Goal: Task Accomplishment & Management: Use online tool/utility

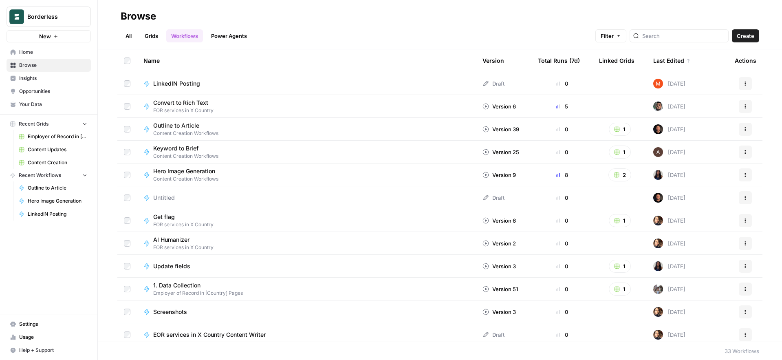
click at [128, 37] on link "All" at bounding box center [129, 35] width 16 height 13
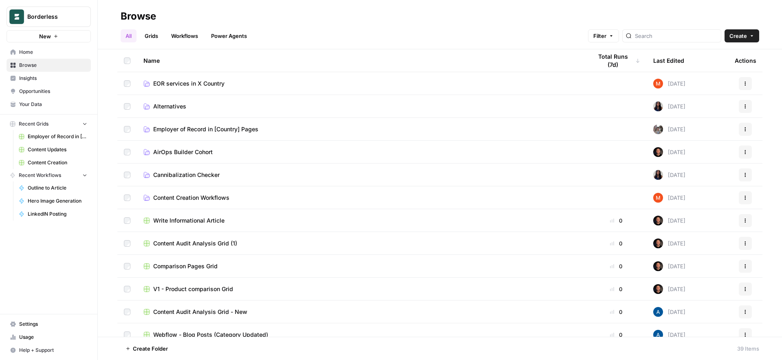
click at [148, 33] on link "Grids" at bounding box center [151, 35] width 23 height 13
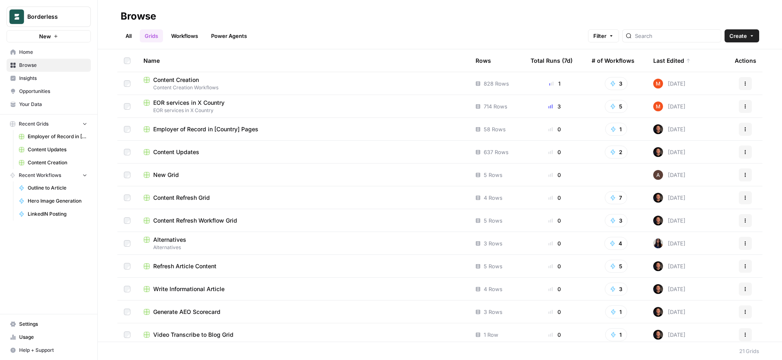
click at [187, 127] on span "Employer of Record in [Country] Pages" at bounding box center [205, 129] width 105 height 8
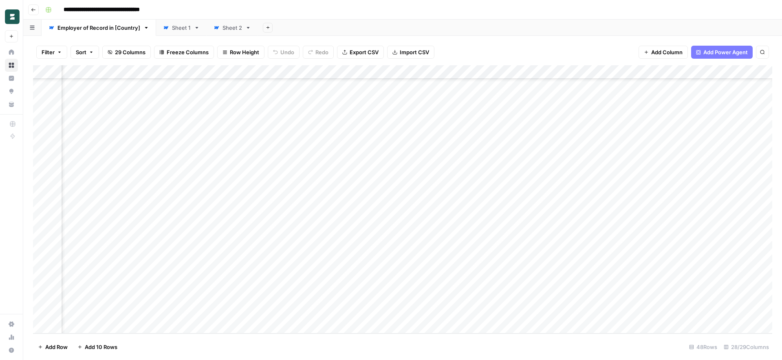
scroll to position [424, 0]
click at [87, 323] on div "Add Column" at bounding box center [402, 199] width 739 height 268
type textarea "*******"
click at [88, 328] on div "Add Column" at bounding box center [402, 199] width 739 height 268
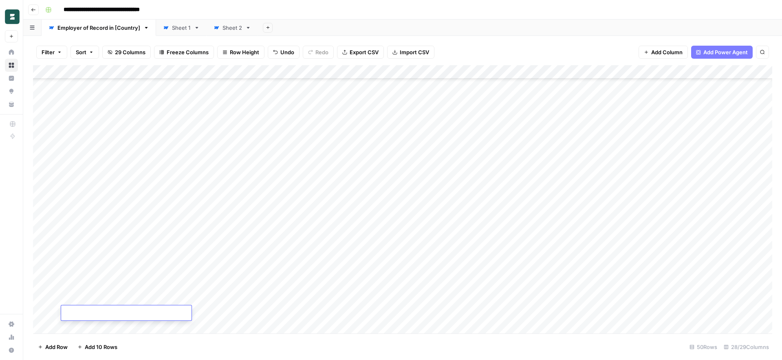
scroll to position [451, 0]
paste textarea "*******"
click at [68, 315] on textarea "*******" at bounding box center [126, 313] width 130 height 11
type textarea "*******"
click at [83, 326] on div "Add Column" at bounding box center [402, 199] width 739 height 268
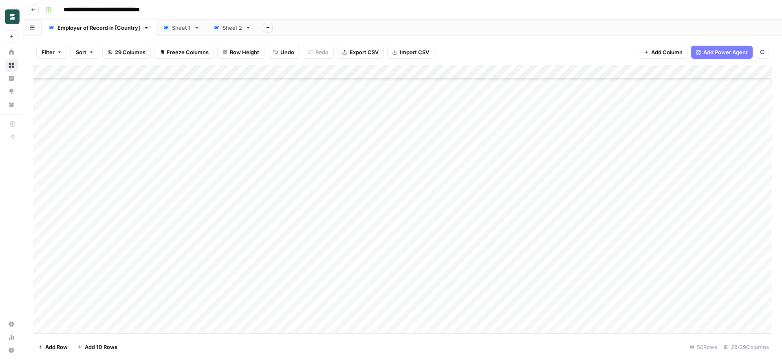
scroll to position [465, 0]
paste textarea "**********"
click at [81, 311] on textarea "**********" at bounding box center [126, 313] width 130 height 11
click at [68, 313] on textarea "**********" at bounding box center [126, 313] width 130 height 11
click at [86, 312] on textarea "**********" at bounding box center [126, 313] width 130 height 11
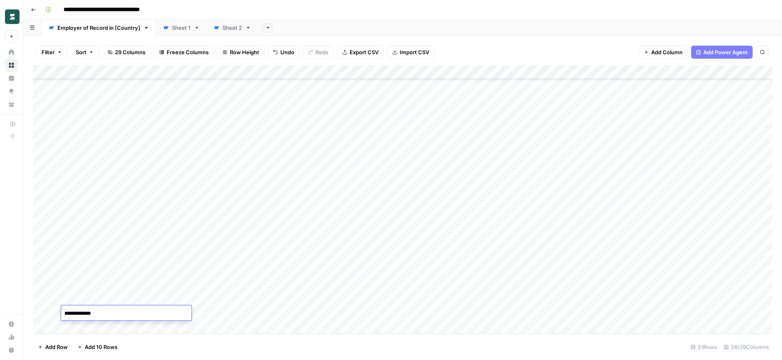
type textarea "**********"
click at [158, 346] on footer "Add Row Add 10 Rows 51 Rows 28/29 Columns" at bounding box center [402, 346] width 739 height 26
click at [83, 330] on div "Add Column" at bounding box center [402, 199] width 739 height 268
click at [81, 312] on div "Add Column" at bounding box center [402, 199] width 739 height 268
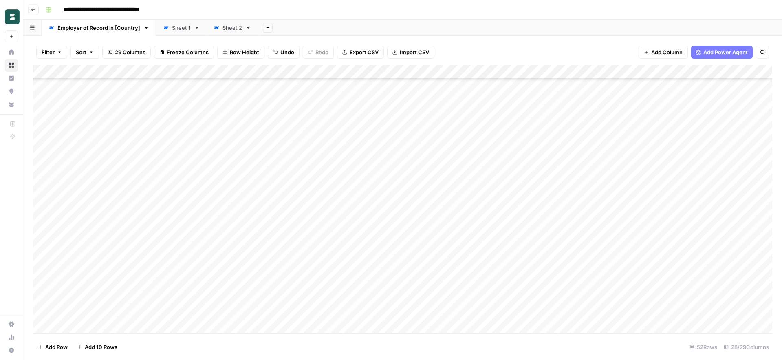
click at [81, 312] on div "Add Column" at bounding box center [402, 199] width 739 height 268
click at [67, 315] on textarea "*******" at bounding box center [126, 313] width 130 height 11
type textarea "*******"
click at [90, 325] on div "Add Column" at bounding box center [402, 199] width 739 height 268
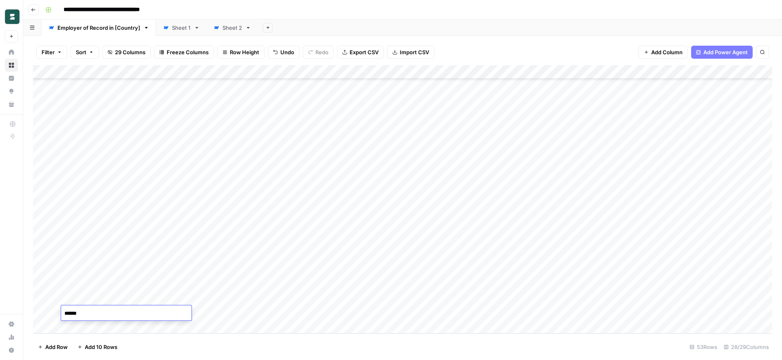
click at [68, 312] on textarea "******" at bounding box center [126, 313] width 130 height 11
type textarea "******"
click at [193, 349] on footer "Add Row Add 10 Rows 53 Rows 28/29 Columns" at bounding box center [402, 346] width 739 height 26
click at [87, 326] on div "Add Column" at bounding box center [402, 199] width 739 height 268
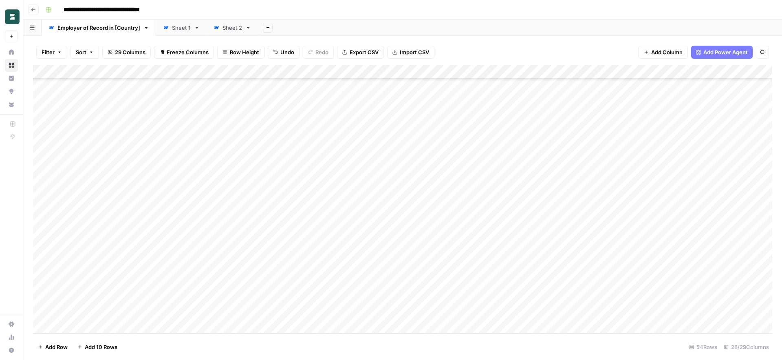
click at [77, 312] on div "Add Column" at bounding box center [402, 199] width 739 height 268
click at [86, 312] on div "Add Column" at bounding box center [402, 199] width 739 height 268
click at [65, 316] on textarea "********" at bounding box center [126, 313] width 130 height 11
type textarea "********"
click at [159, 242] on div "Add Column" at bounding box center [402, 199] width 739 height 268
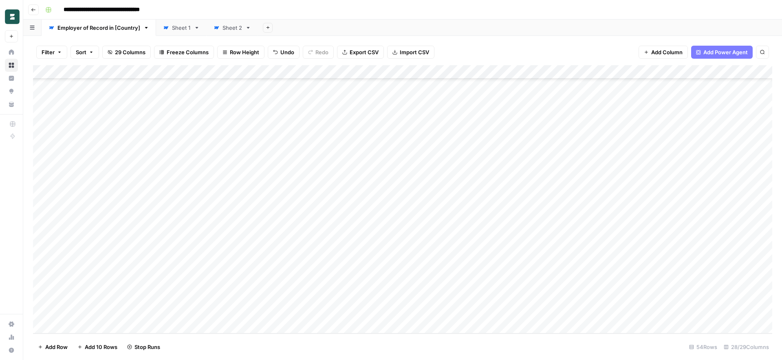
click at [169, 258] on div "Add Column" at bounding box center [402, 199] width 739 height 268
click at [171, 271] on div "Add Column" at bounding box center [402, 199] width 739 height 268
click at [172, 287] on div "Add Column" at bounding box center [402, 199] width 739 height 268
click at [171, 298] on div "Add Column" at bounding box center [402, 199] width 739 height 268
click at [171, 311] on div "Add Column" at bounding box center [402, 199] width 739 height 268
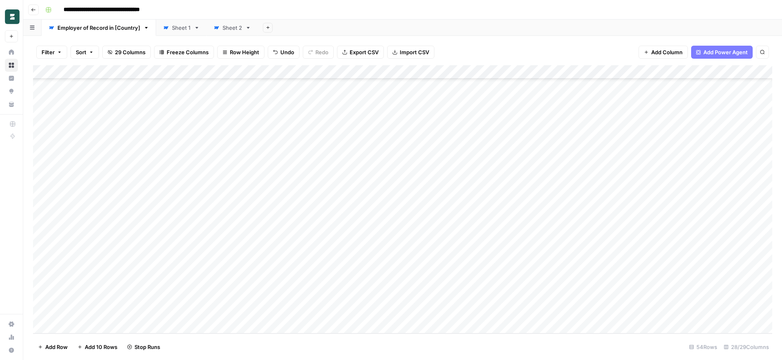
click at [93, 328] on div "Add Column" at bounding box center [402, 199] width 739 height 268
click at [67, 312] on textarea "*******" at bounding box center [126, 313] width 130 height 11
type textarea "*******"
click at [199, 343] on footer "Add Row Add 10 Rows 55 Rows 28/29 Columns" at bounding box center [402, 346] width 739 height 26
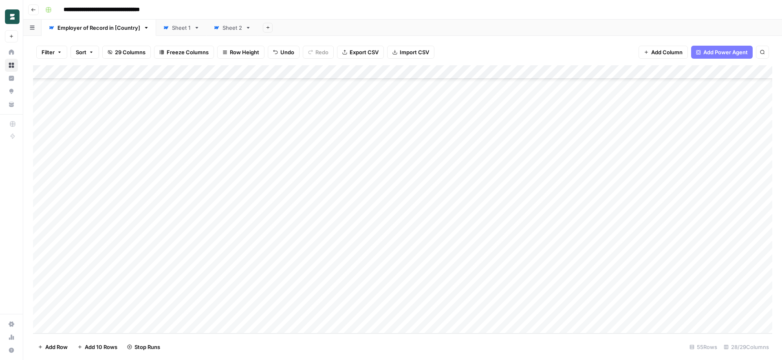
click at [169, 313] on div "Add Column" at bounding box center [402, 199] width 739 height 268
click at [199, 257] on div "Add Column" at bounding box center [402, 199] width 739 height 268
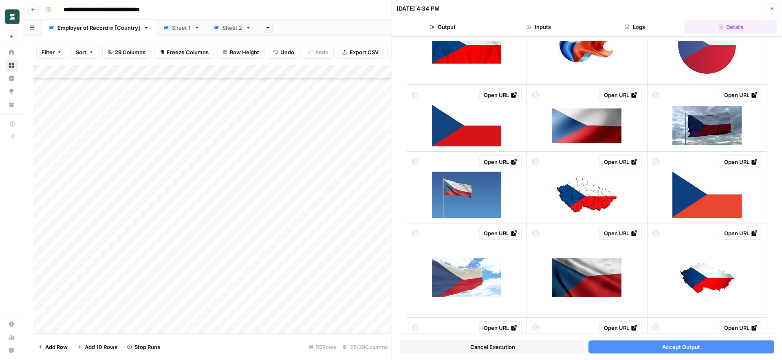
scroll to position [372, 0]
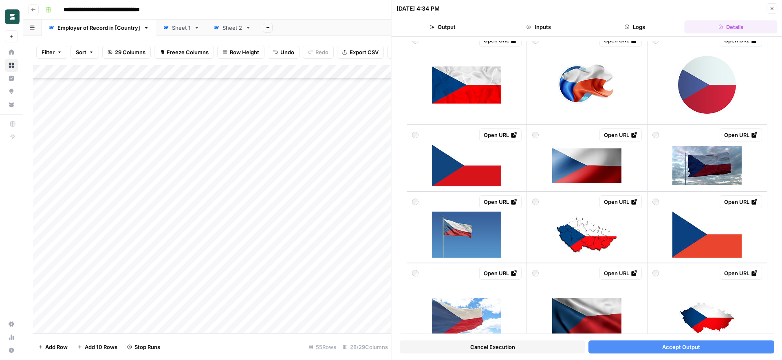
click at [696, 171] on img at bounding box center [706, 165] width 69 height 39
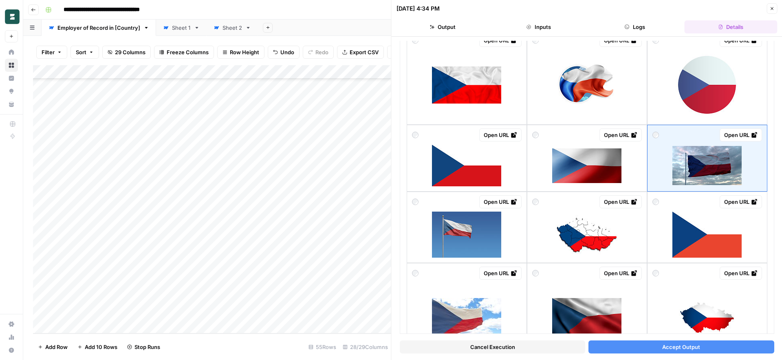
click at [653, 348] on button "Accept Output" at bounding box center [680, 346] width 185 height 13
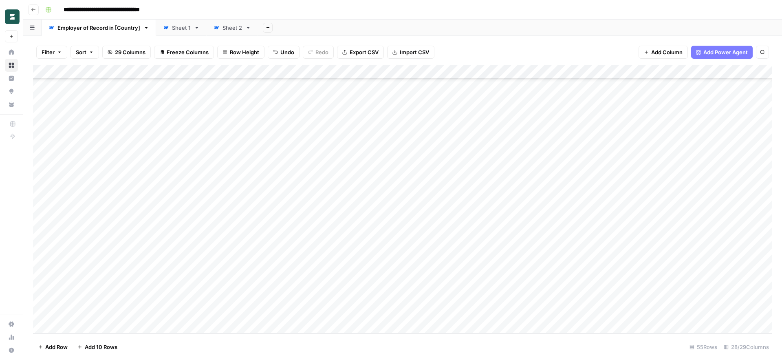
click at [202, 257] on div "Add Column" at bounding box center [402, 199] width 739 height 268
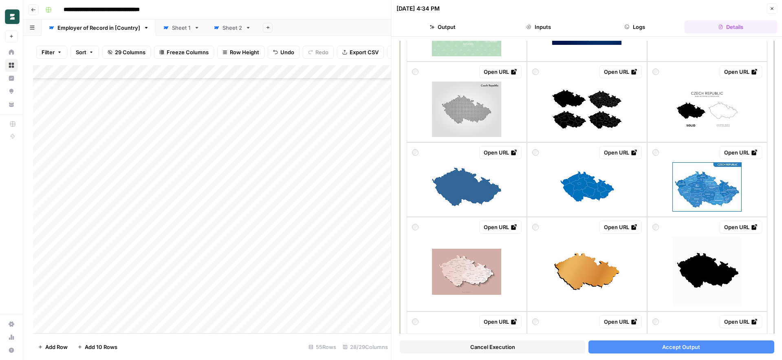
scroll to position [224, 0]
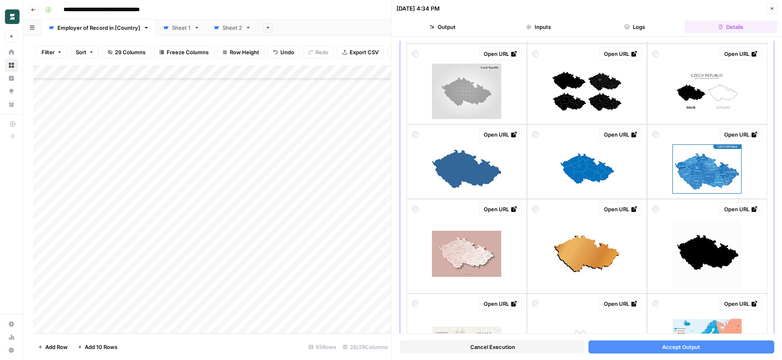
click at [479, 173] on img at bounding box center [466, 169] width 69 height 39
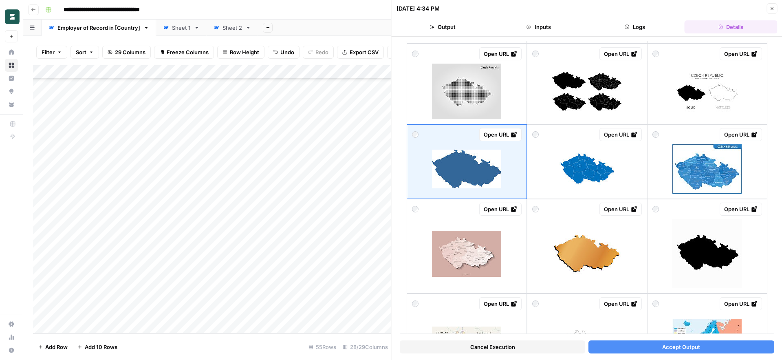
click at [666, 349] on span "Accept Output" at bounding box center [681, 347] width 38 height 8
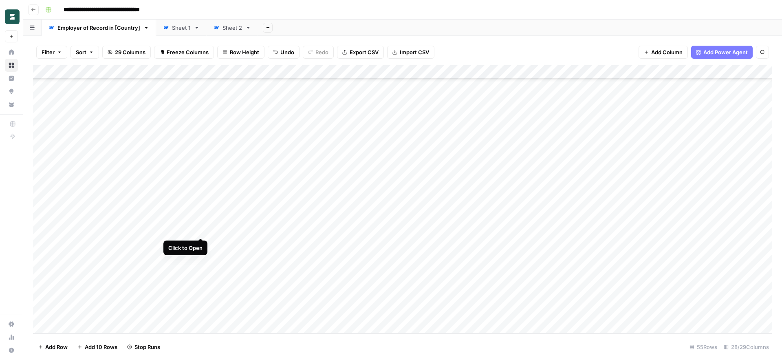
click at [202, 231] on div "Add Column" at bounding box center [402, 199] width 739 height 268
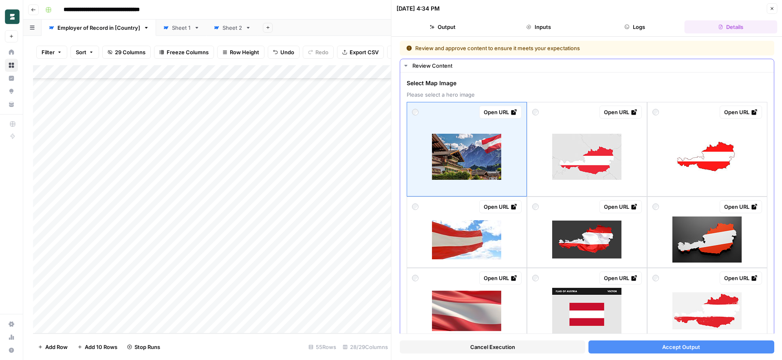
click at [453, 158] on img at bounding box center [466, 157] width 69 height 46
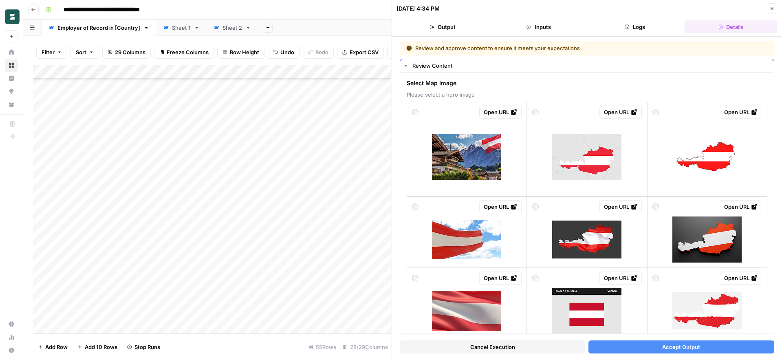
click at [478, 161] on img at bounding box center [466, 157] width 69 height 46
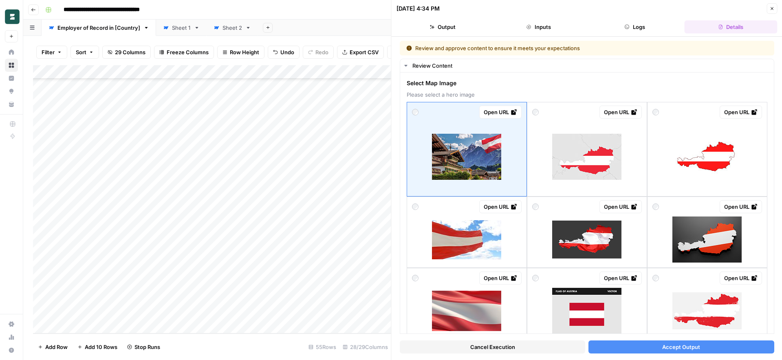
click at [652, 349] on button "Accept Output" at bounding box center [680, 346] width 185 height 13
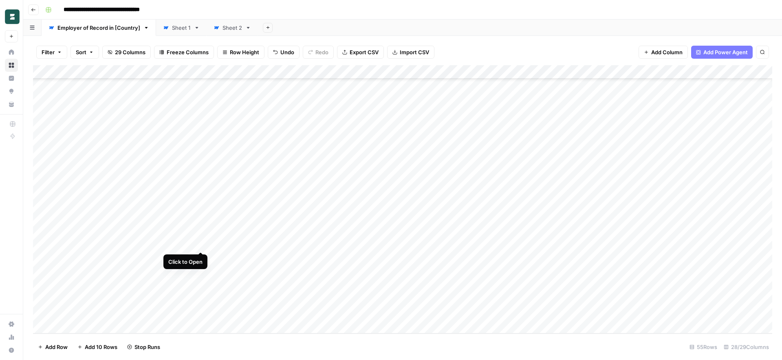
click at [200, 242] on div "Add Column" at bounding box center [402, 199] width 739 height 268
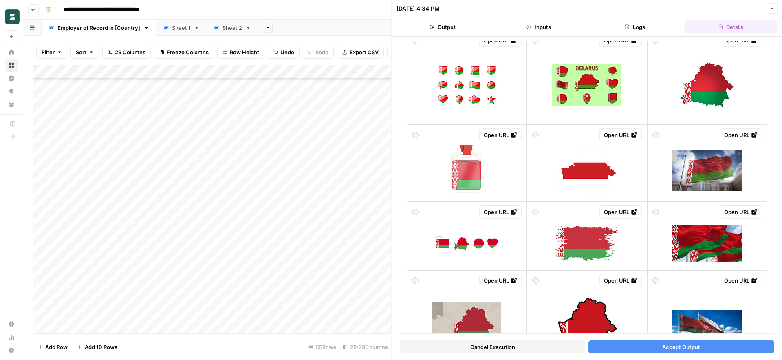
scroll to position [487, 0]
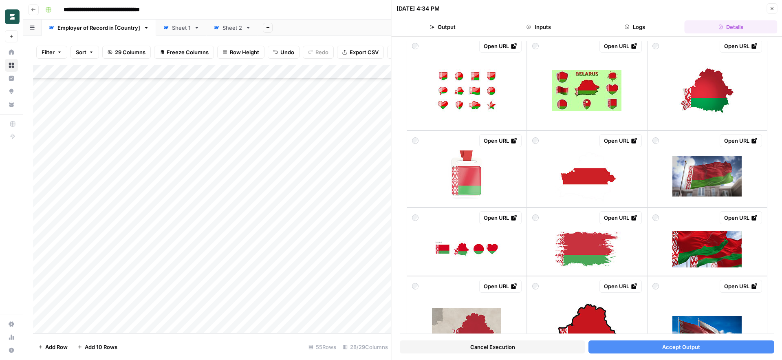
click at [706, 172] on img at bounding box center [706, 176] width 69 height 40
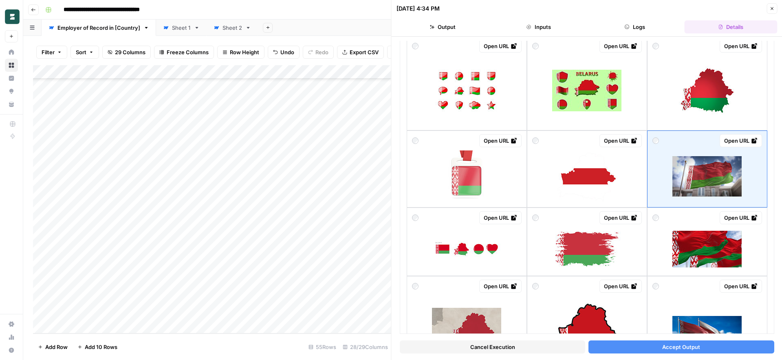
click at [699, 347] on span "Accept Output" at bounding box center [681, 347] width 38 height 8
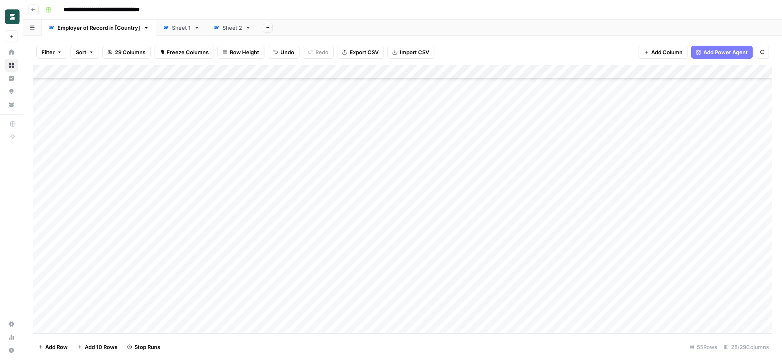
click at [199, 270] on div "Add Column" at bounding box center [402, 199] width 739 height 268
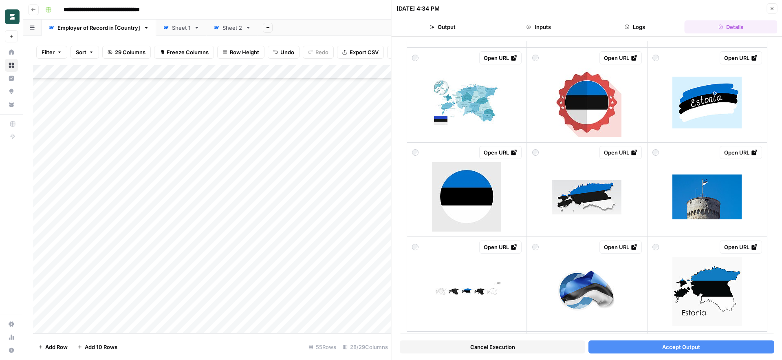
scroll to position [203, 0]
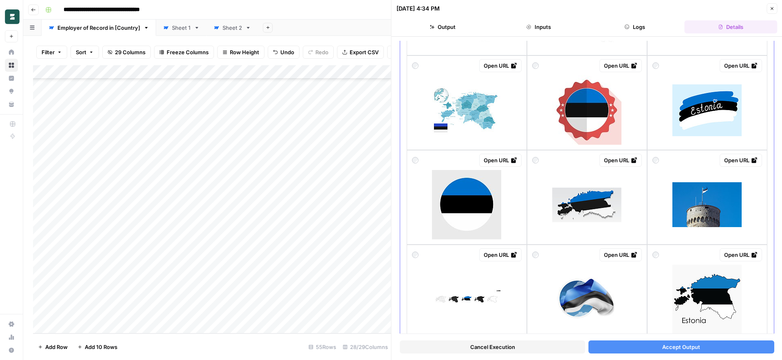
click at [710, 207] on img at bounding box center [706, 204] width 69 height 45
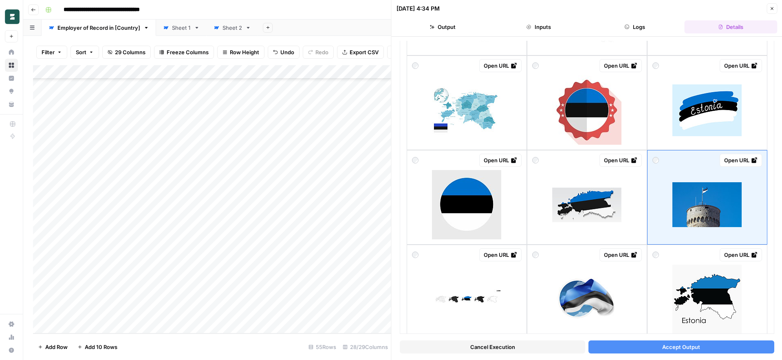
click at [666, 344] on span "Accept Output" at bounding box center [681, 347] width 38 height 8
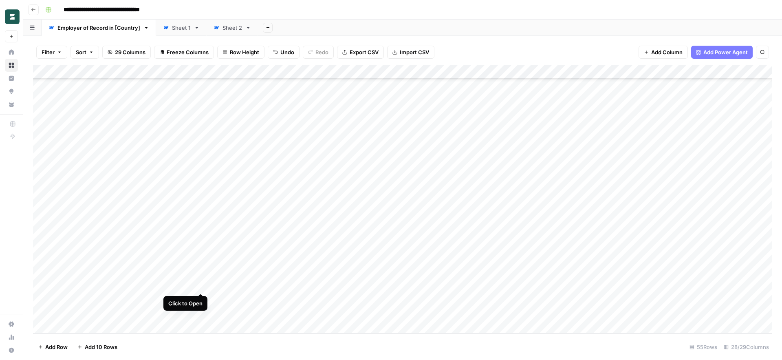
click at [200, 285] on div "Add Column" at bounding box center [402, 199] width 739 height 268
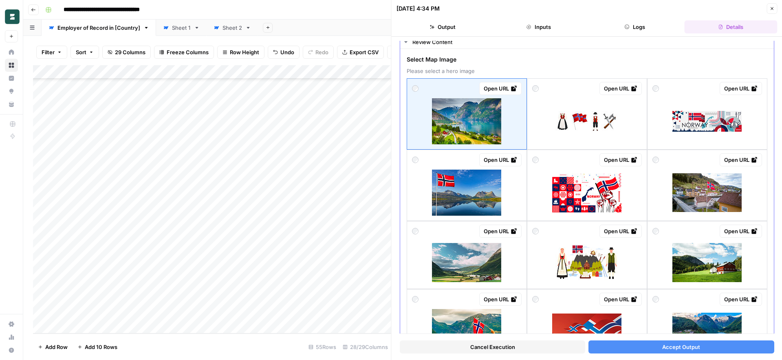
scroll to position [24, 0]
click at [478, 123] on img at bounding box center [466, 121] width 69 height 46
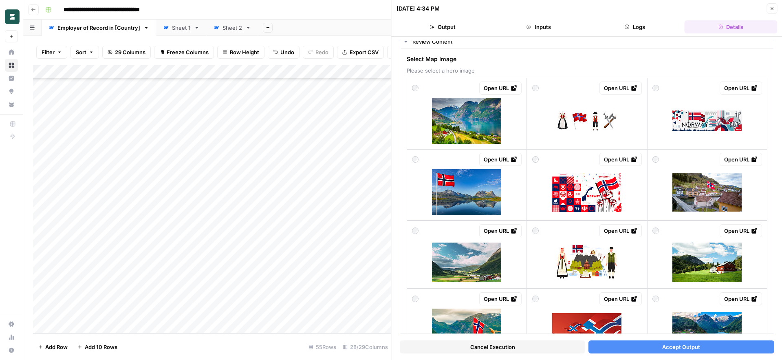
click at [473, 129] on img at bounding box center [466, 121] width 69 height 46
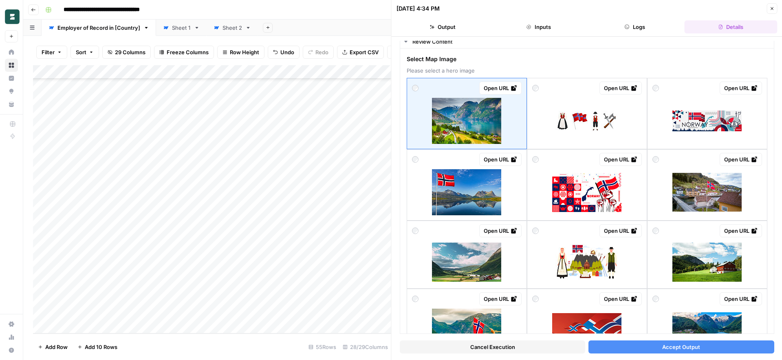
click at [631, 349] on button "Accept Output" at bounding box center [680, 346] width 185 height 13
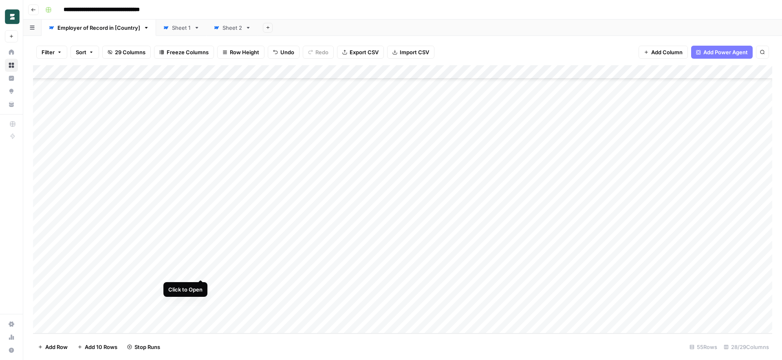
click at [201, 269] on div "Add Column" at bounding box center [402, 199] width 739 height 268
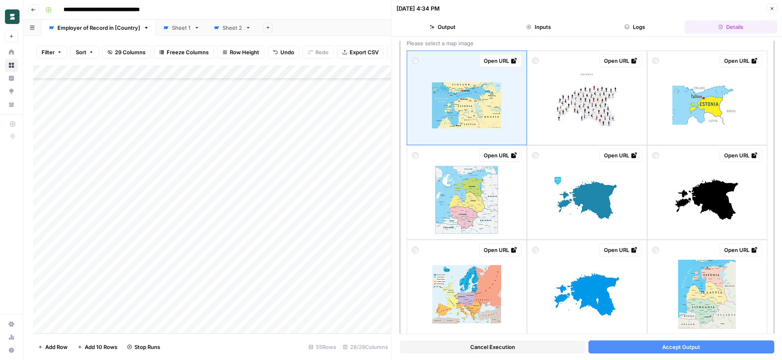
scroll to position [53, 0]
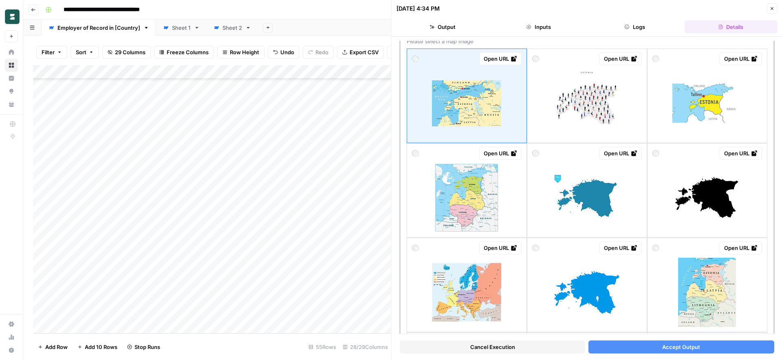
click at [603, 284] on img at bounding box center [586, 292] width 69 height 52
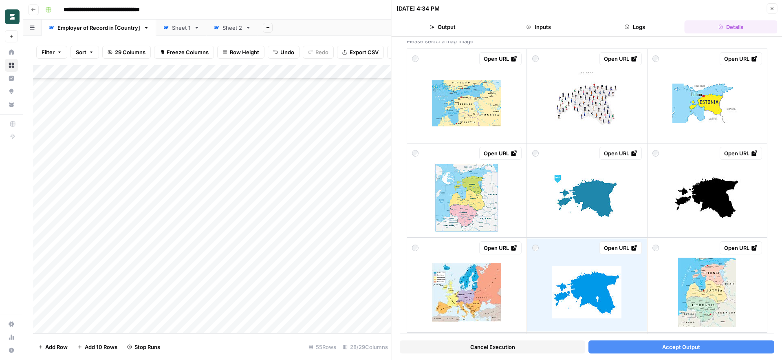
click at [639, 348] on button "Accept Output" at bounding box center [680, 346] width 185 height 13
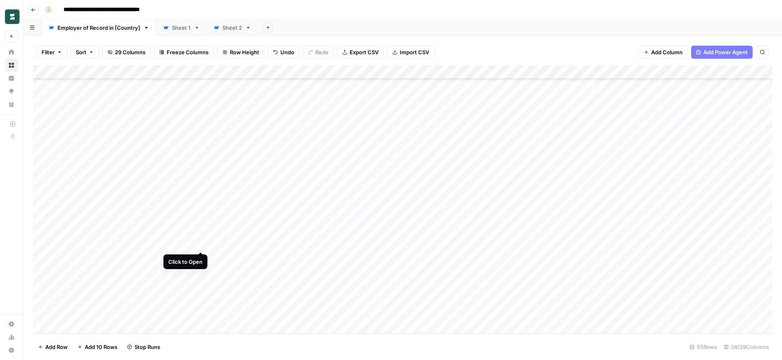
click at [199, 242] on div "Add Column" at bounding box center [402, 199] width 739 height 268
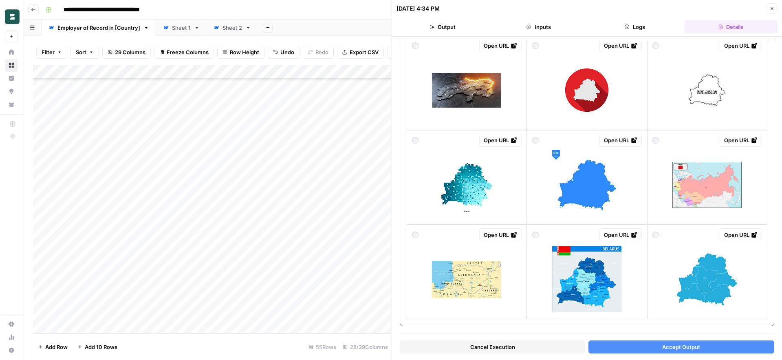
scroll to position [731, 0]
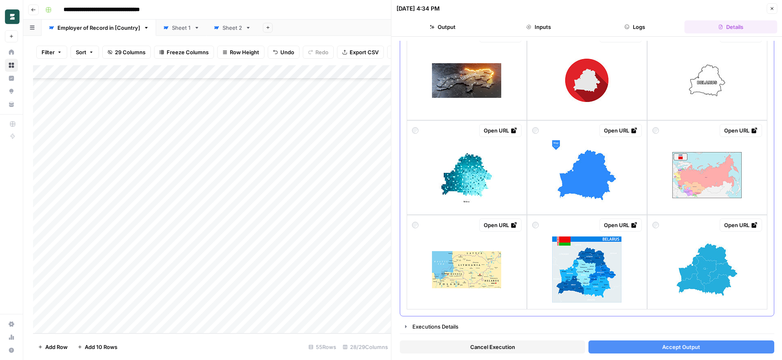
click at [683, 267] on img at bounding box center [706, 269] width 69 height 69
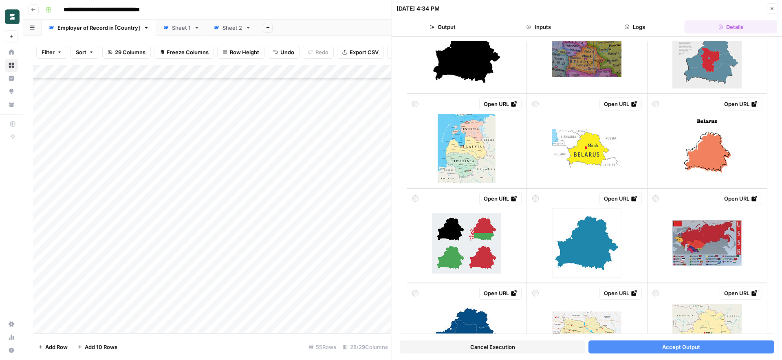
scroll to position [102, 0]
click at [600, 237] on img at bounding box center [586, 243] width 69 height 69
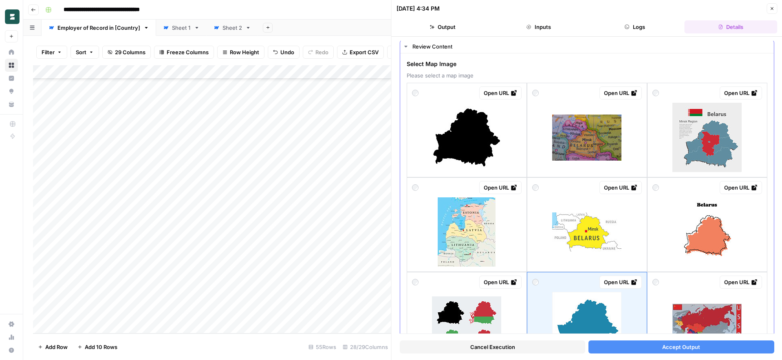
scroll to position [5, 0]
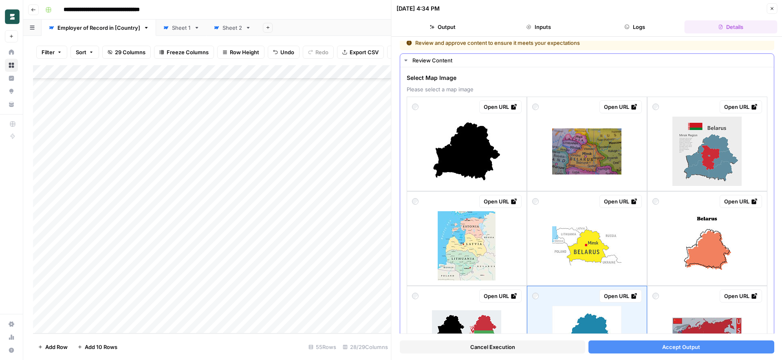
click at [471, 167] on img at bounding box center [466, 151] width 69 height 69
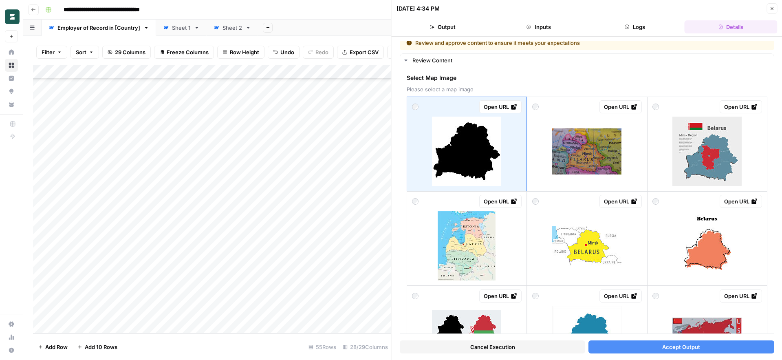
click at [643, 347] on button "Accept Output" at bounding box center [680, 346] width 185 height 13
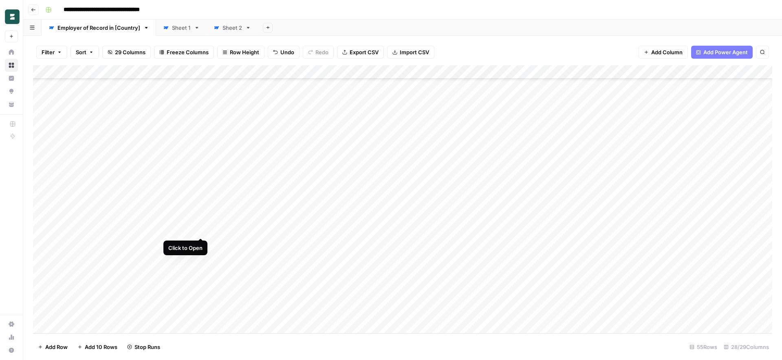
click at [202, 230] on div "Add Column" at bounding box center [402, 199] width 739 height 268
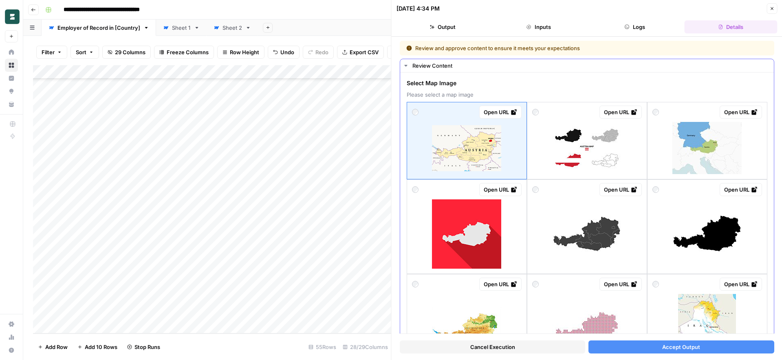
scroll to position [30, 0]
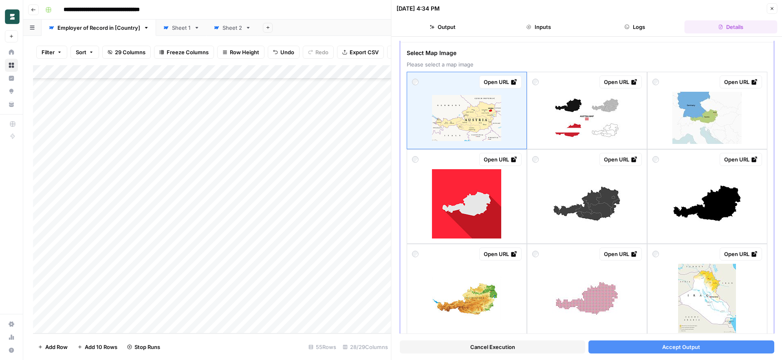
click at [723, 198] on img at bounding box center [706, 203] width 69 height 69
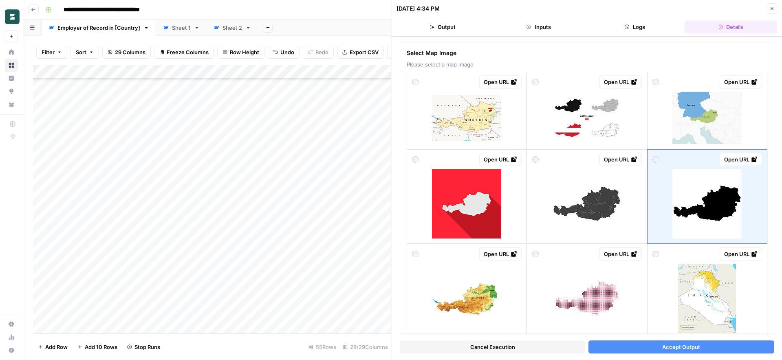
click at [681, 352] on button "Accept Output" at bounding box center [680, 346] width 185 height 13
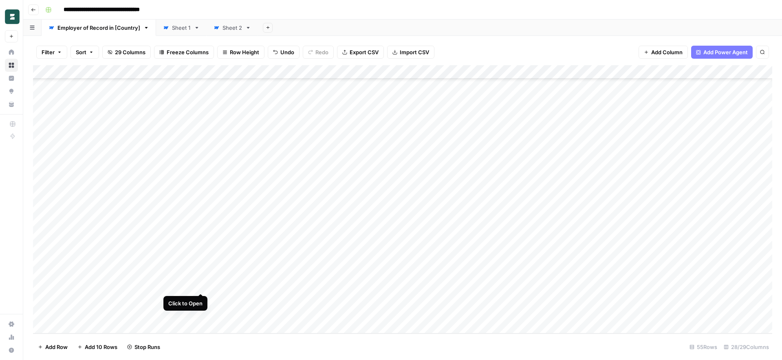
click at [199, 284] on div "Add Column" at bounding box center [402, 199] width 739 height 268
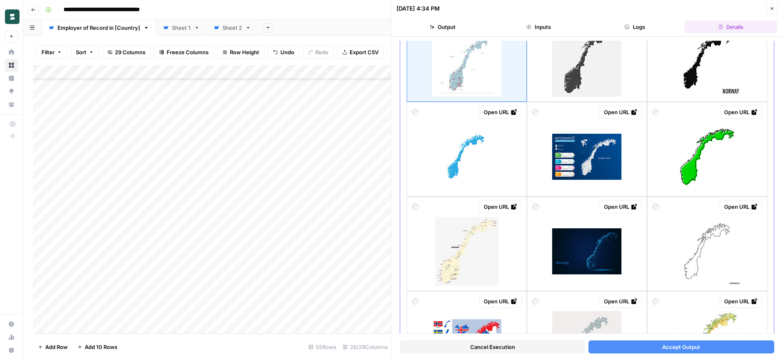
scroll to position [91, 0]
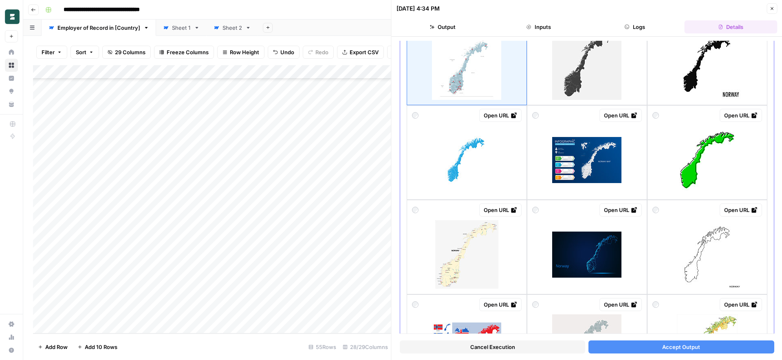
click at [455, 163] on img at bounding box center [466, 160] width 69 height 48
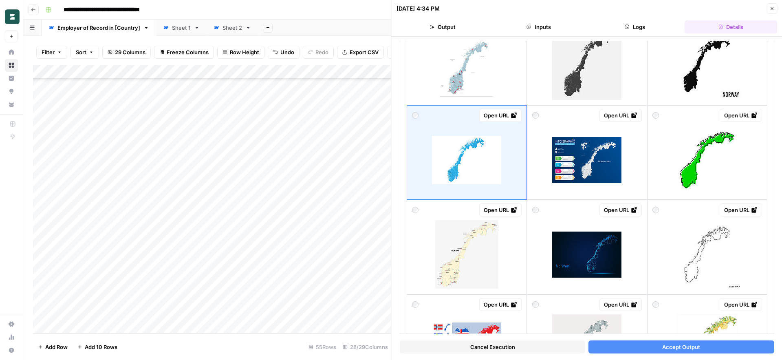
click at [644, 346] on button "Accept Output" at bounding box center [680, 346] width 185 height 13
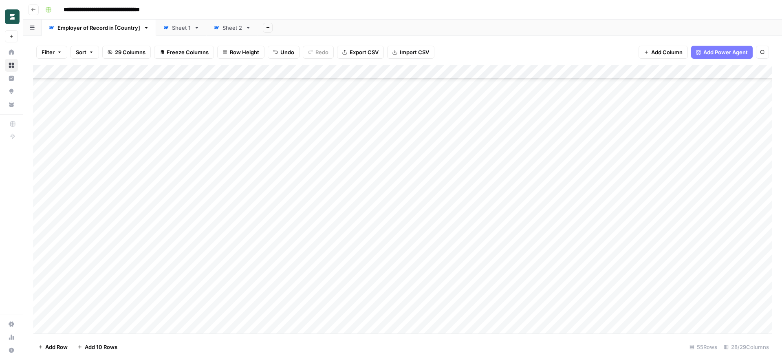
scroll to position [521, 0]
click at [200, 299] on div "Add Column" at bounding box center [402, 199] width 739 height 268
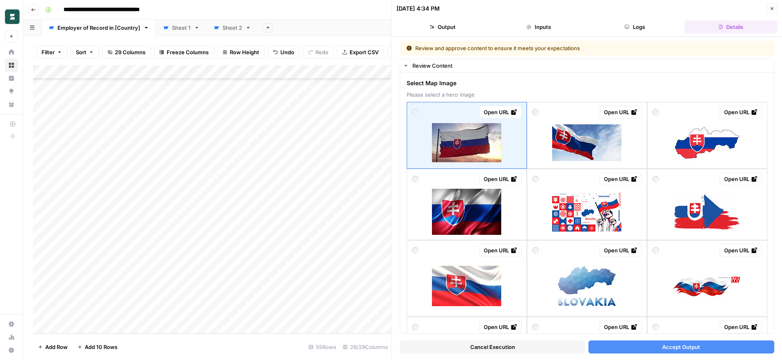
click at [626, 343] on button "Accept Output" at bounding box center [680, 346] width 185 height 13
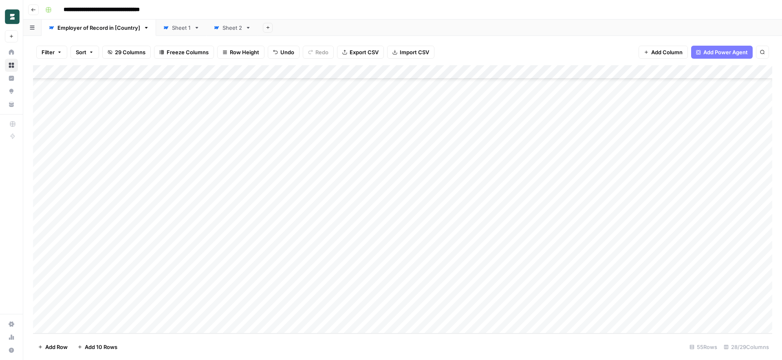
click at [198, 300] on div "Add Column" at bounding box center [402, 199] width 739 height 268
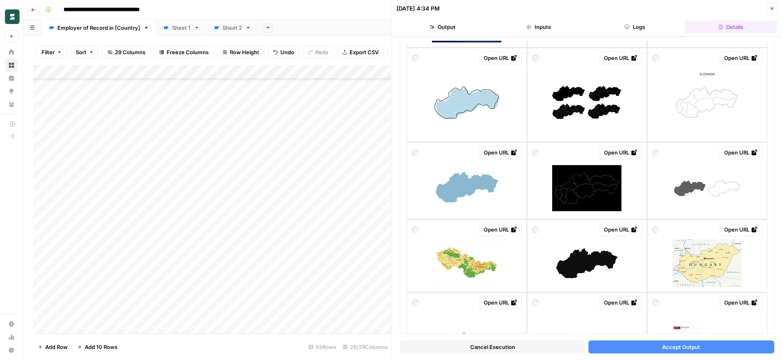
scroll to position [640, 0]
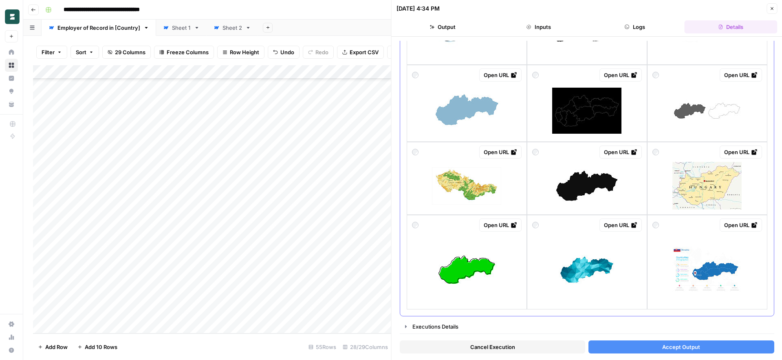
click at [583, 181] on img at bounding box center [586, 186] width 69 height 46
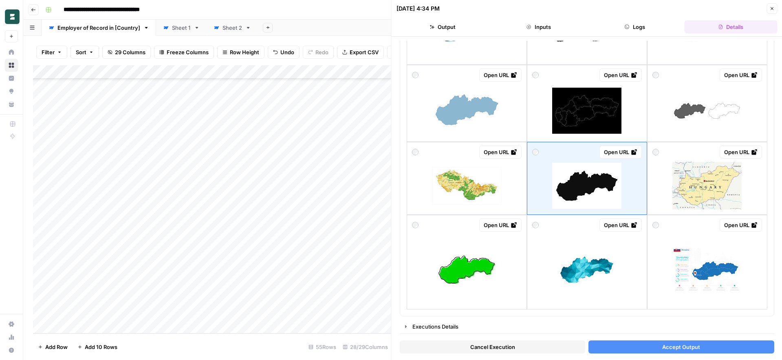
click at [642, 351] on button "Accept Output" at bounding box center [680, 346] width 185 height 13
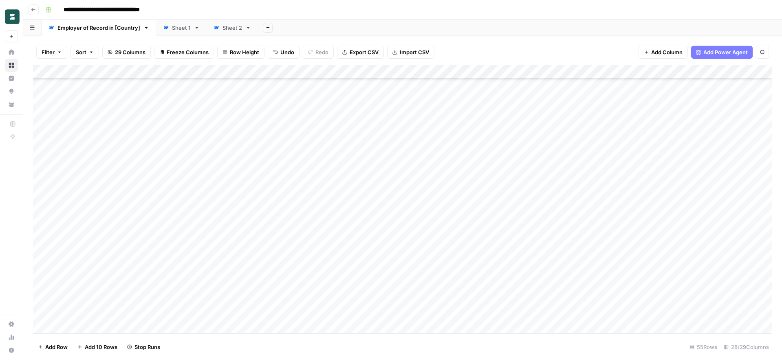
click at [198, 312] on div "Add Column" at bounding box center [402, 199] width 739 height 268
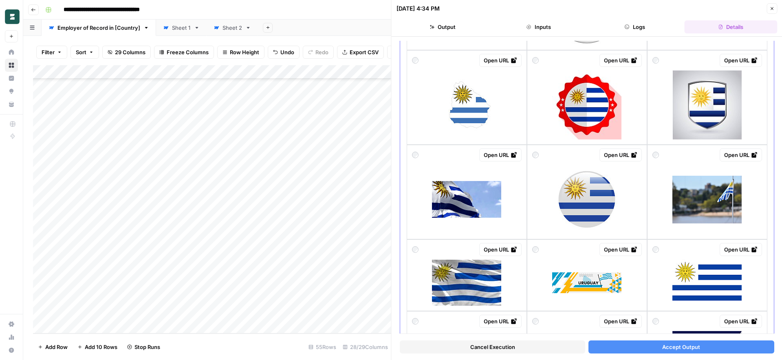
scroll to position [478, 0]
click at [693, 200] on img at bounding box center [706, 199] width 69 height 48
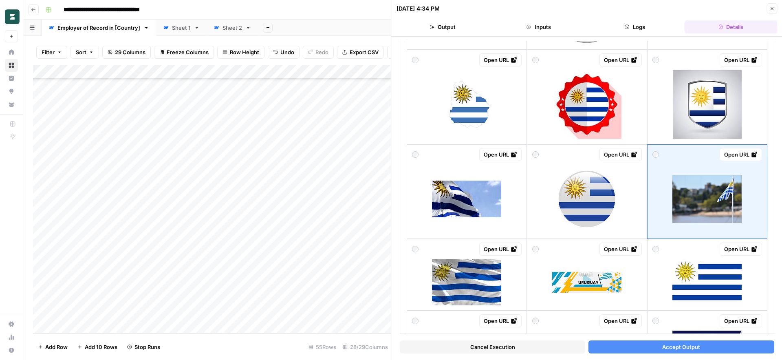
click at [668, 346] on span "Accept Output" at bounding box center [681, 347] width 38 height 8
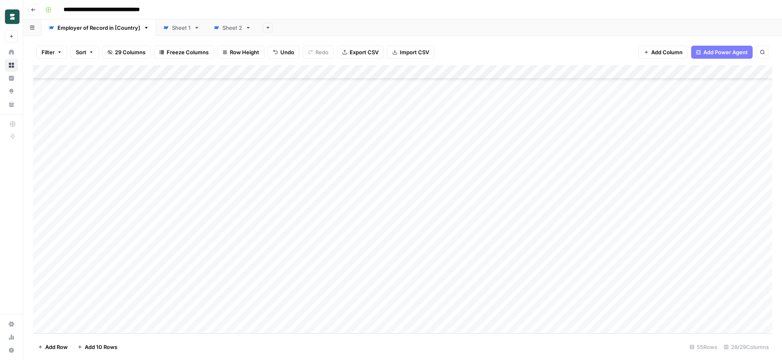
click at [201, 313] on div "Add Column" at bounding box center [402, 199] width 739 height 268
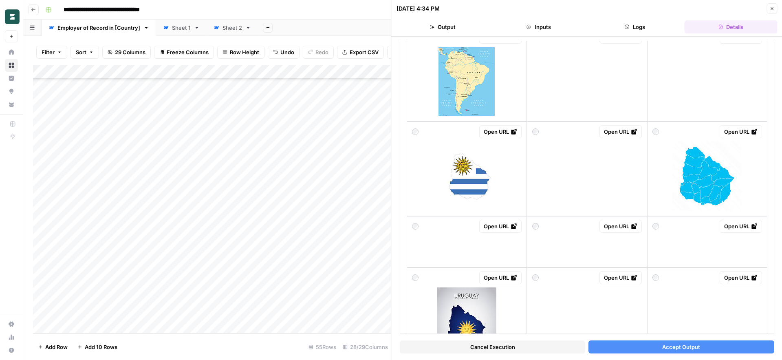
scroll to position [560, 0]
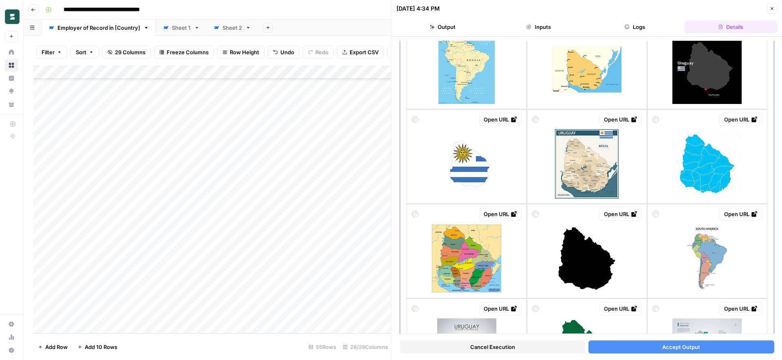
click at [589, 248] on img at bounding box center [586, 258] width 69 height 69
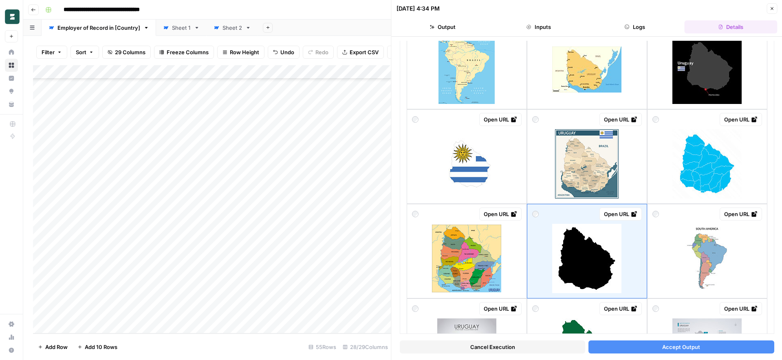
click at [649, 345] on button "Accept Output" at bounding box center [680, 346] width 185 height 13
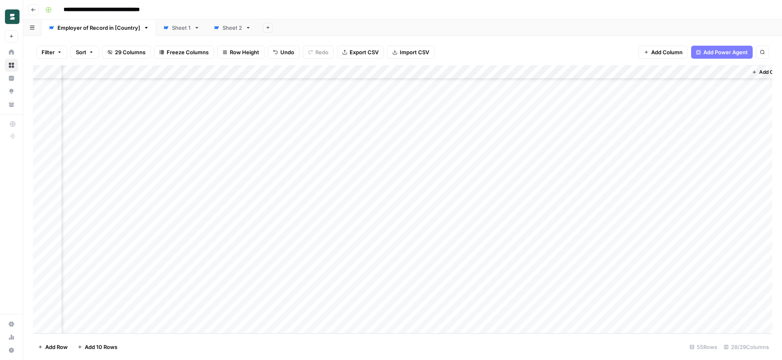
scroll to position [521, 1384]
click at [593, 228] on div "Add Column" at bounding box center [402, 199] width 739 height 268
click at [598, 231] on div "Add Column" at bounding box center [402, 199] width 739 height 268
click at [598, 241] on div "Add Column" at bounding box center [402, 199] width 739 height 268
click at [599, 256] on div "Add Column" at bounding box center [402, 199] width 739 height 268
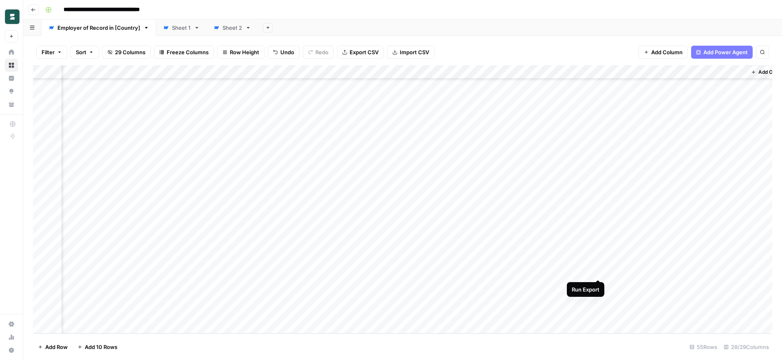
click at [598, 271] on div "Add Column" at bounding box center [402, 199] width 739 height 268
click at [597, 288] on div "Add Column" at bounding box center [402, 199] width 739 height 268
click at [598, 301] on div "Add Column" at bounding box center [402, 199] width 739 height 268
click at [598, 285] on div "Add Column" at bounding box center [402, 199] width 739 height 268
click at [599, 312] on div "Add Column" at bounding box center [402, 199] width 739 height 268
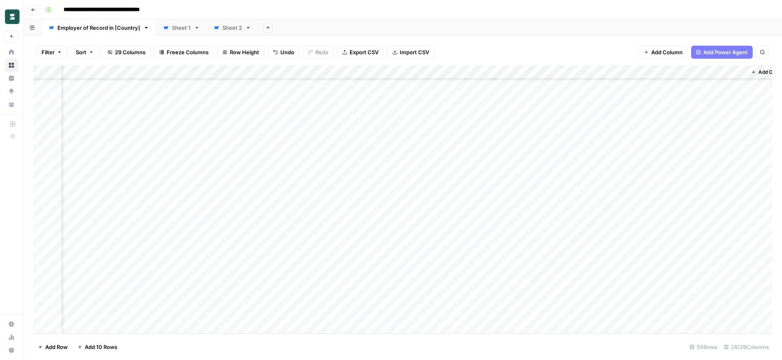
click at [592, 313] on div "Add Column" at bounding box center [402, 199] width 739 height 268
click at [522, 314] on div "Add Column" at bounding box center [402, 199] width 739 height 268
click at [595, 312] on div "Add Column" at bounding box center [402, 199] width 739 height 268
click at [532, 317] on div "Add Column" at bounding box center [402, 199] width 739 height 268
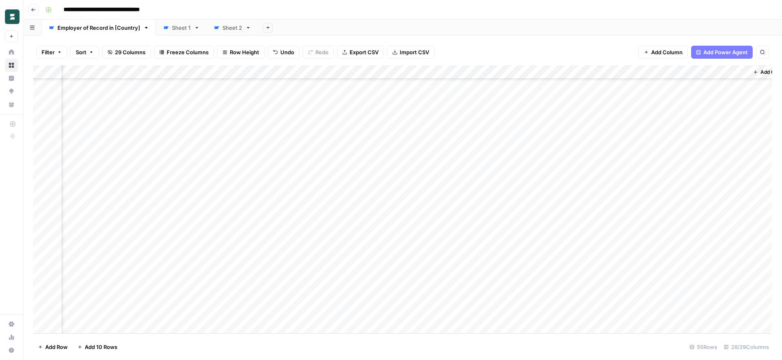
click at [532, 314] on div "Add Column" at bounding box center [402, 199] width 739 height 268
click at [535, 346] on footer "Add Row Add 10 Rows 55 Rows 28/29 Columns" at bounding box center [402, 346] width 739 height 26
click at [528, 313] on div "Add Column" at bounding box center [402, 199] width 739 height 268
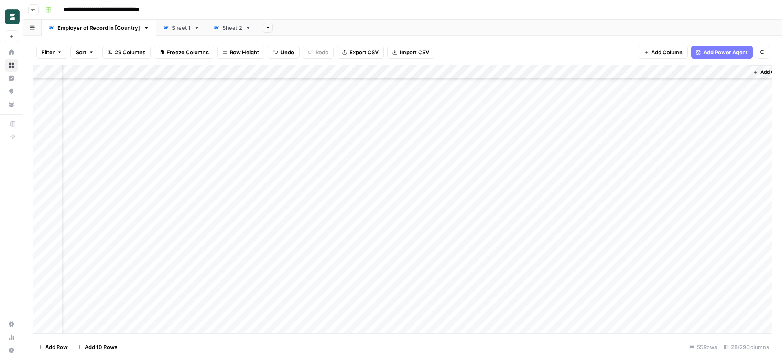
click at [528, 313] on div "Add Column" at bounding box center [402, 199] width 739 height 268
click at [576, 312] on div "Add Column" at bounding box center [402, 199] width 739 height 268
click at [634, 310] on div "Add Column" at bounding box center [402, 199] width 739 height 268
click at [580, 316] on div "Add Column" at bounding box center [402, 199] width 739 height 268
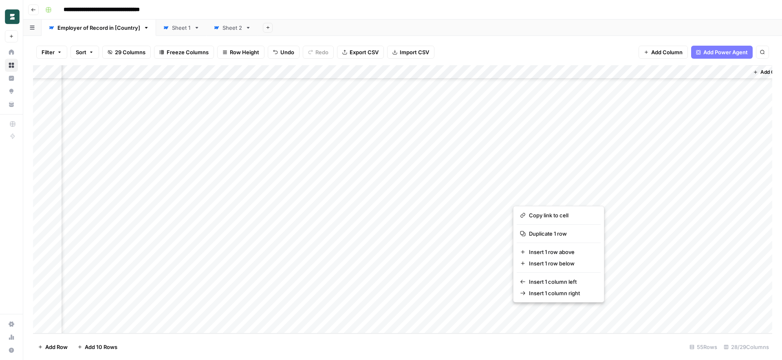
click at [550, 341] on footer "Add Row Add 10 Rows 55 Rows 28/29 Columns" at bounding box center [402, 346] width 739 height 26
click at [488, 313] on div "Add Column" at bounding box center [402, 199] width 739 height 268
